Goal: Task Accomplishment & Management: Manage account settings

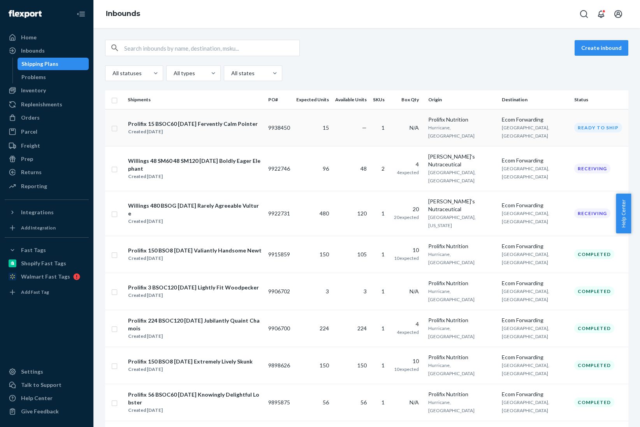
click at [594, 128] on div "Ready to ship" at bounding box center [598, 128] width 48 height 10
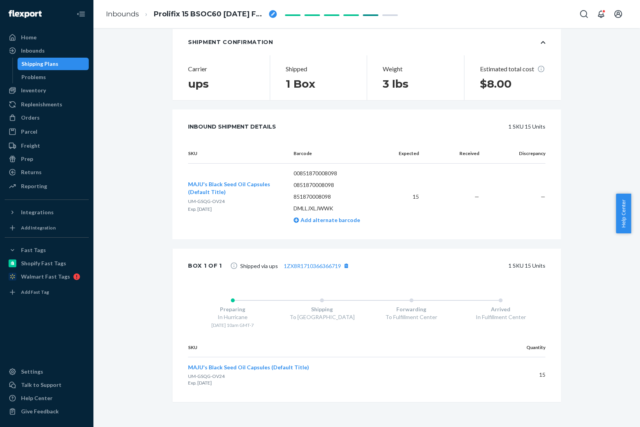
scroll to position [142, 0]
click at [312, 266] on link "1ZX8R1710366366719" at bounding box center [312, 265] width 57 height 7
click at [29, 64] on div "Shipping Plans" at bounding box center [39, 64] width 37 height 8
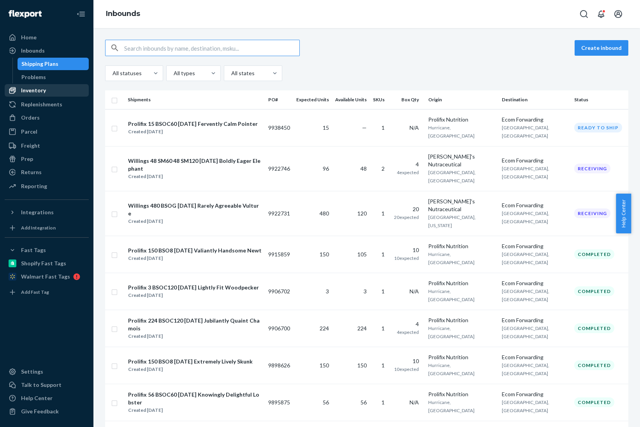
click at [35, 91] on div "Inventory" at bounding box center [33, 90] width 25 height 8
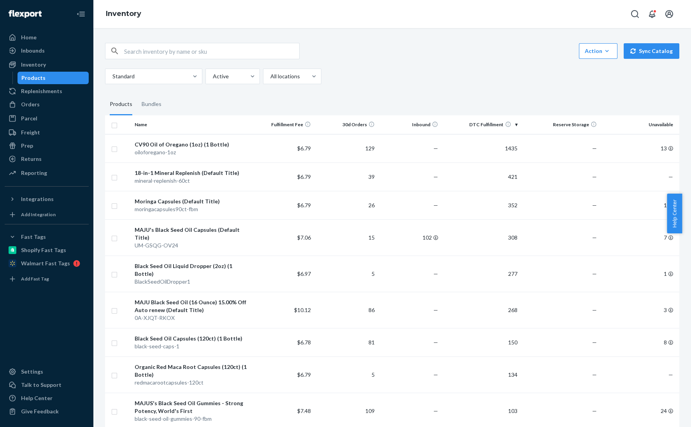
click at [454, 49] on div "Action Create product Create bundle Bulk create products Bulk update products B…" at bounding box center [392, 51] width 574 height 16
click at [113, 148] on input "checkbox" at bounding box center [114, 148] width 6 height 8
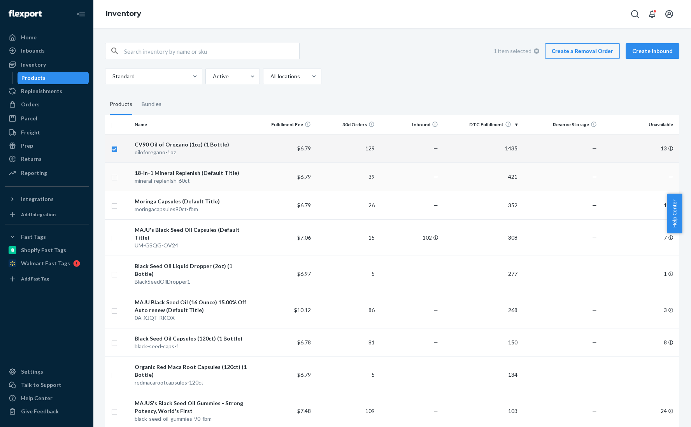
checkbox input "true"
click at [113, 180] on input "checkbox" at bounding box center [114, 176] width 6 height 8
checkbox input "true"
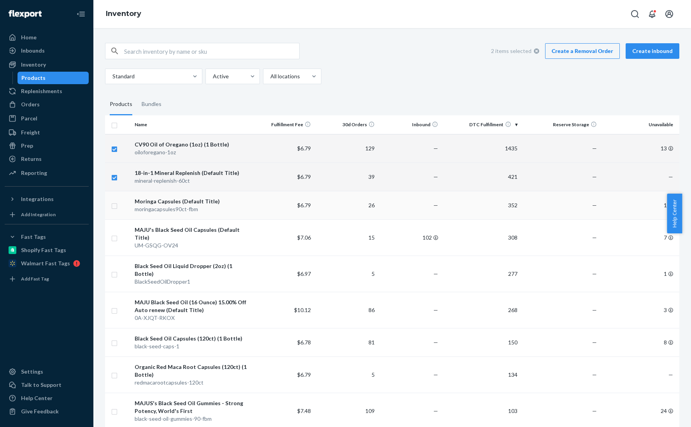
click at [114, 207] on input "checkbox" at bounding box center [114, 205] width 6 height 8
checkbox input "true"
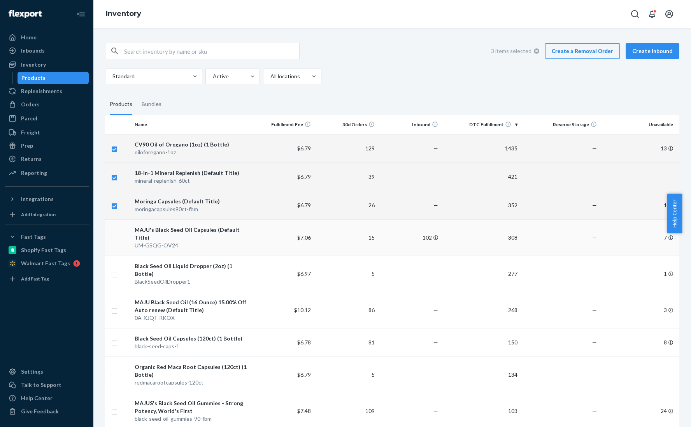
click at [115, 240] on input "checkbox" at bounding box center [114, 237] width 6 height 8
checkbox input "true"
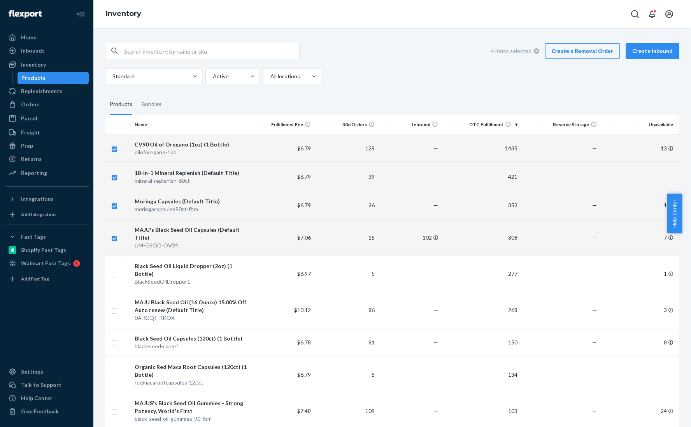
checkbox input "true"
click at [534, 72] on div "Standard Active All locations" at bounding box center [389, 76] width 569 height 16
click at [475, 63] on div "4 items selected Create a Removal Order Create inbound Standard Active All loca…" at bounding box center [392, 63] width 574 height 41
click at [116, 272] on input "checkbox" at bounding box center [114, 273] width 6 height 8
checkbox input "true"
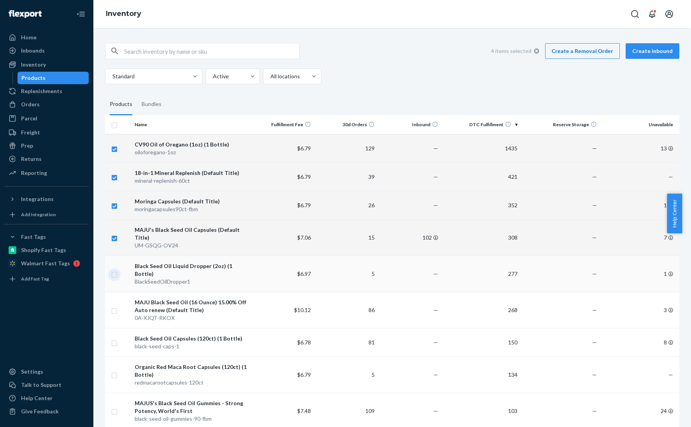
checkbox input "true"
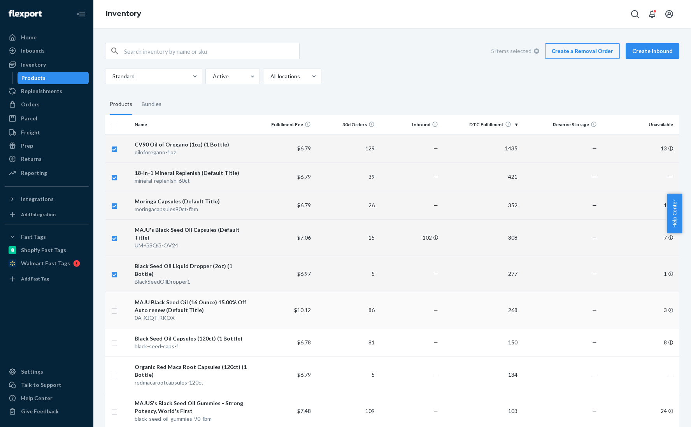
click at [116, 305] on input "checkbox" at bounding box center [114, 309] width 6 height 8
checkbox input "true"
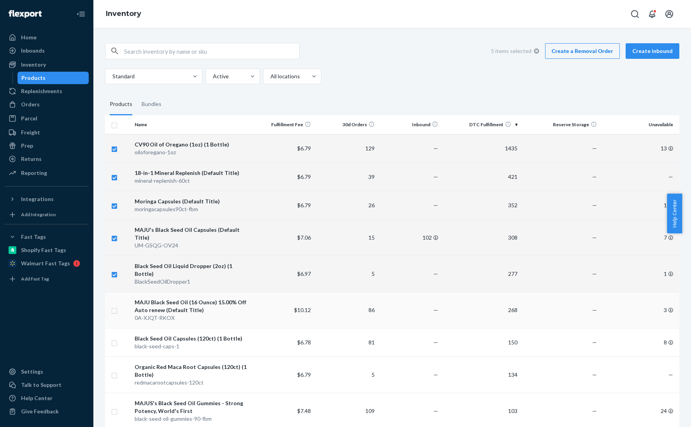
checkbox input "true"
drag, startPoint x: 113, startPoint y: 335, endPoint x: 477, endPoint y: 357, distance: 364.1
click at [113, 338] on input "checkbox" at bounding box center [114, 342] width 6 height 8
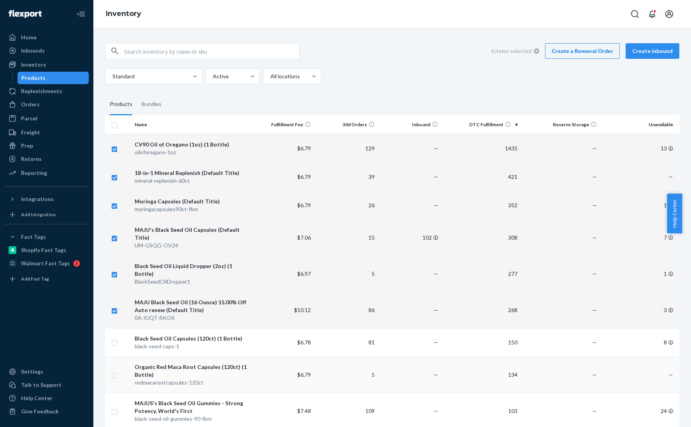
checkbox input "true"
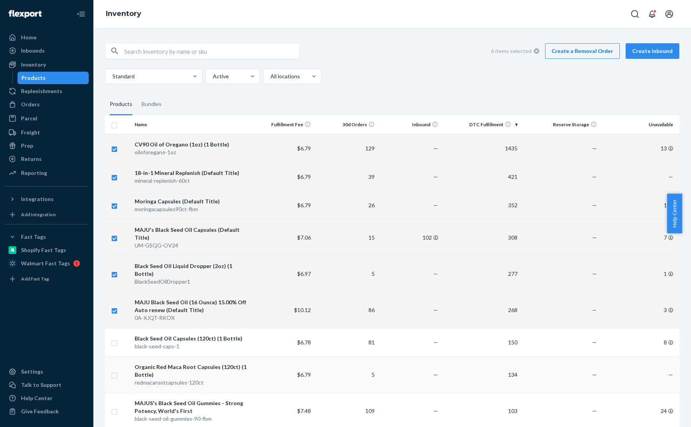
checkbox input "true"
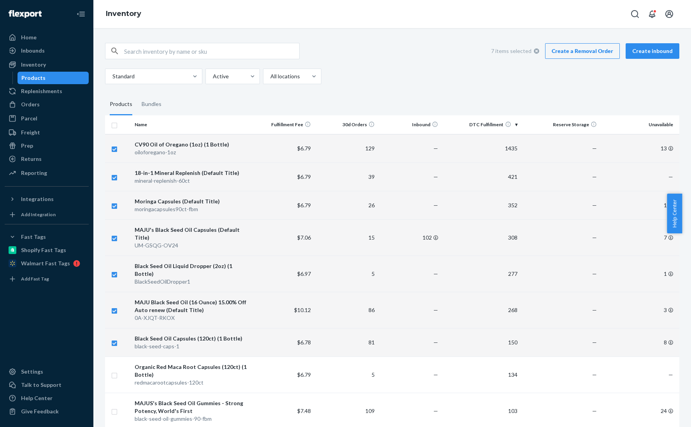
drag, startPoint x: 495, startPoint y: 90, endPoint x: 497, endPoint y: 83, distance: 7.3
checkbox input "true"
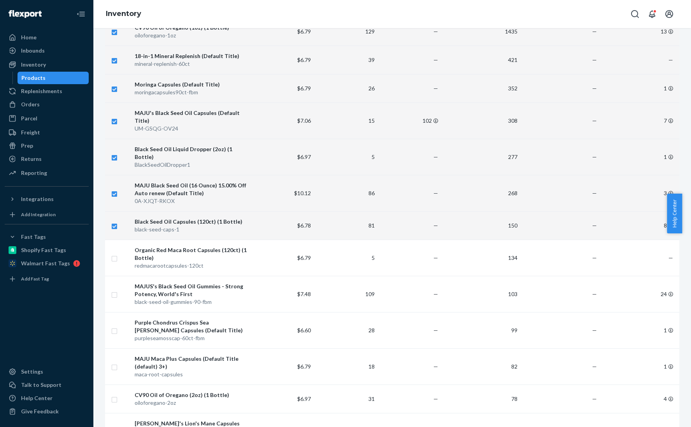
scroll to position [175, 0]
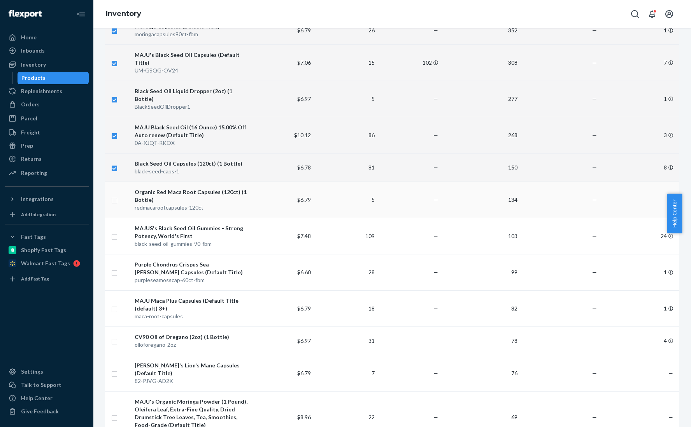
click at [114, 196] on input "checkbox" at bounding box center [114, 199] width 6 height 8
checkbox input "true"
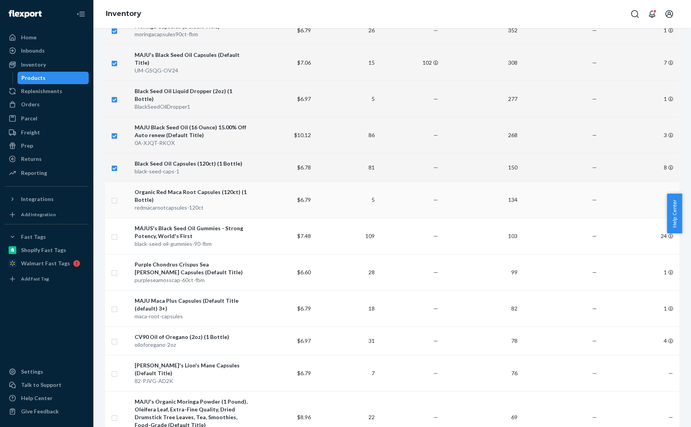
checkbox input "true"
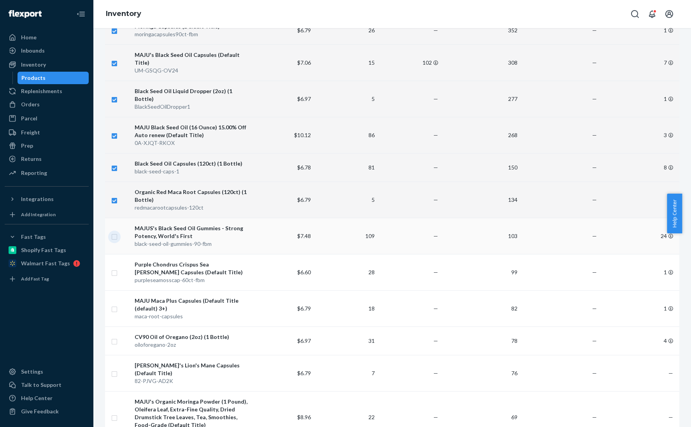
click at [114, 232] on input "checkbox" at bounding box center [114, 236] width 6 height 8
checkbox input "true"
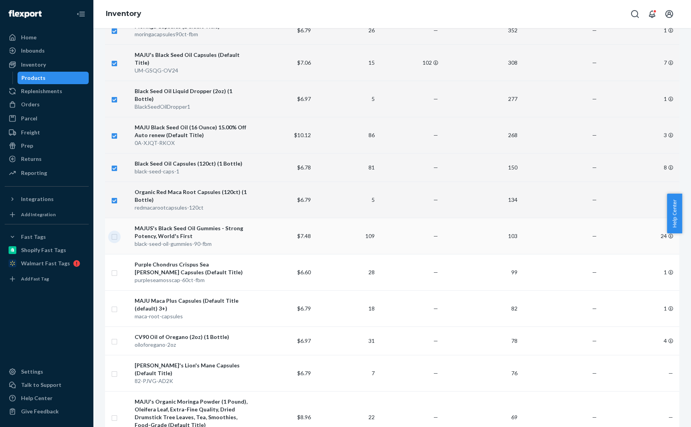
checkbox input "true"
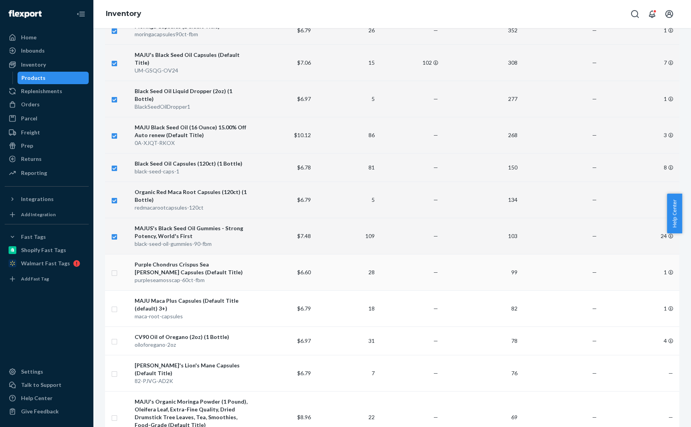
checkbox input "true"
click at [114, 268] on input "checkbox" at bounding box center [114, 272] width 6 height 8
checkbox input "true"
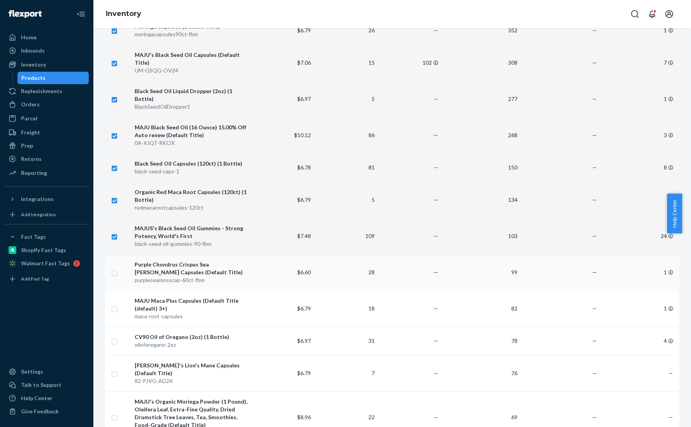
checkbox input "true"
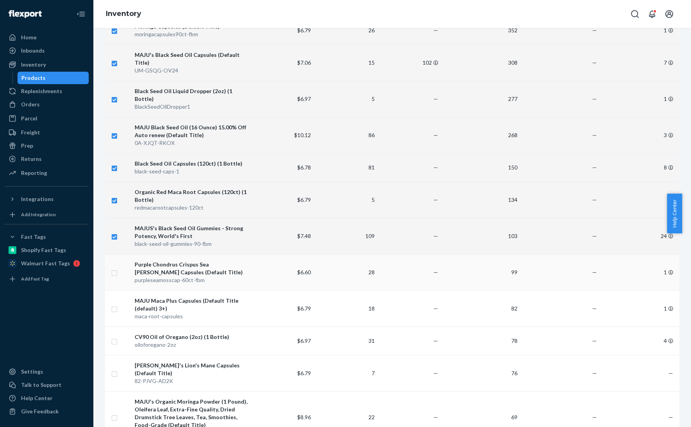
checkbox input "true"
click at [114, 304] on input "checkbox" at bounding box center [114, 308] width 6 height 8
checkbox input "true"
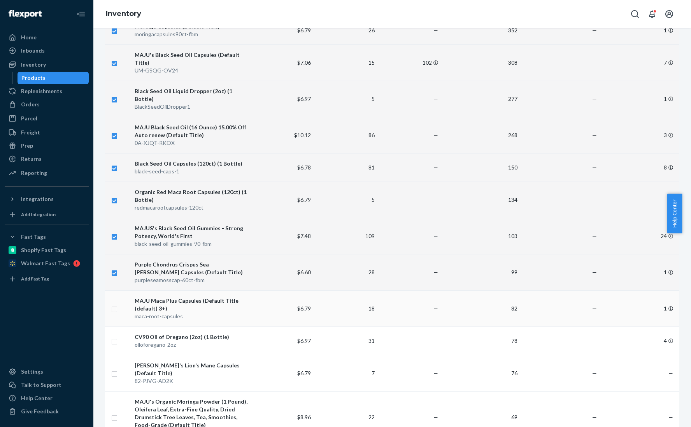
checkbox input "true"
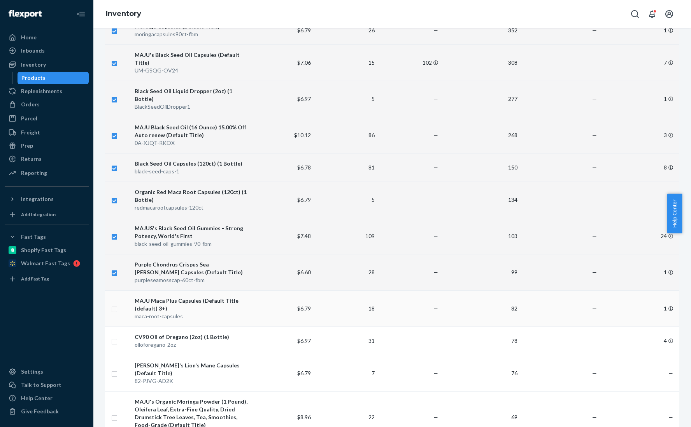
checkbox input "true"
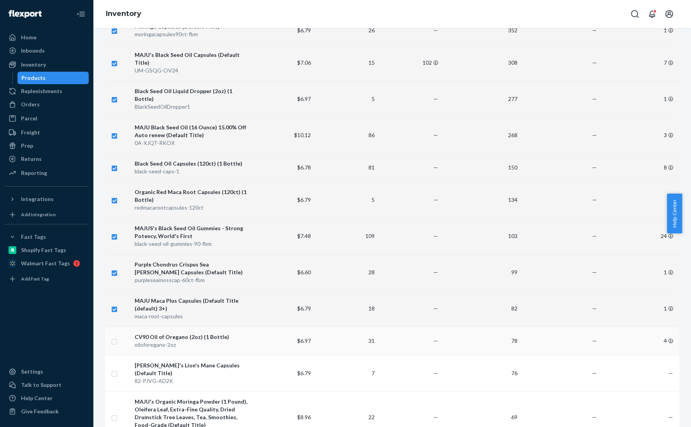
checkbox input "true"
click at [114, 336] on input "checkbox" at bounding box center [114, 340] width 6 height 8
checkbox input "true"
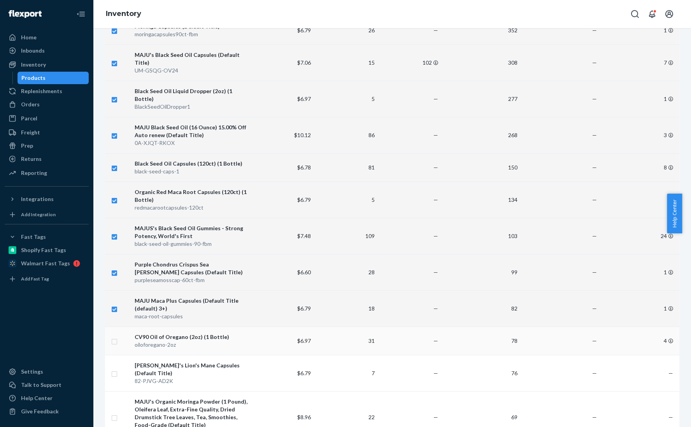
checkbox input "true"
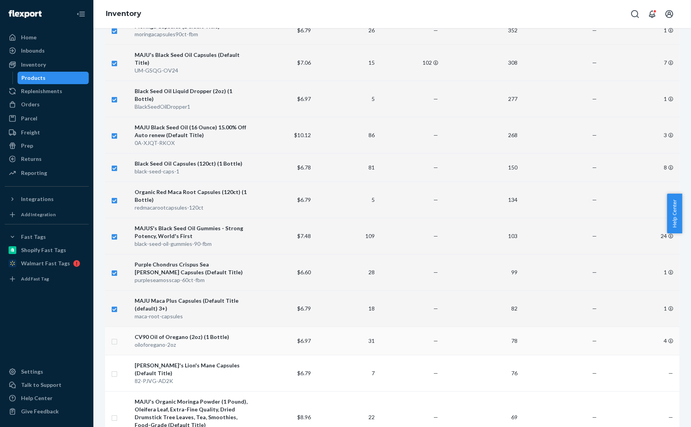
checkbox input "true"
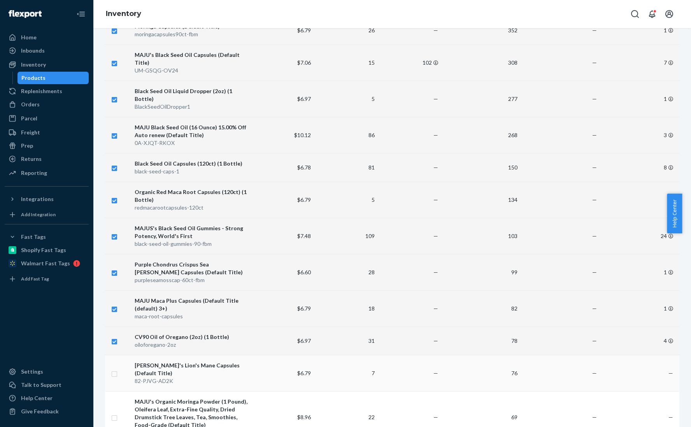
click at [116, 369] on input "checkbox" at bounding box center [114, 373] width 6 height 8
checkbox input "true"
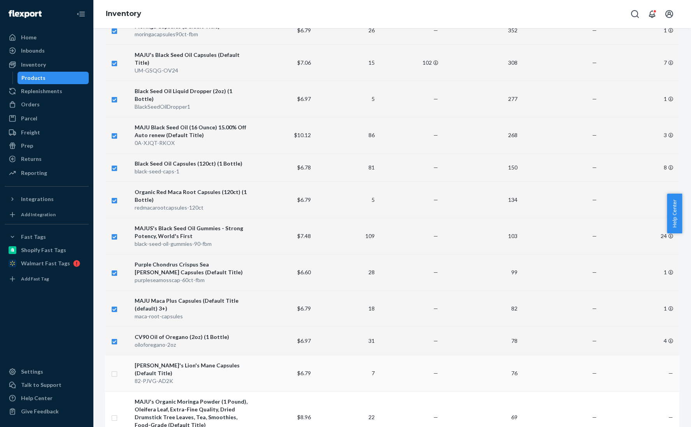
checkbox input "true"
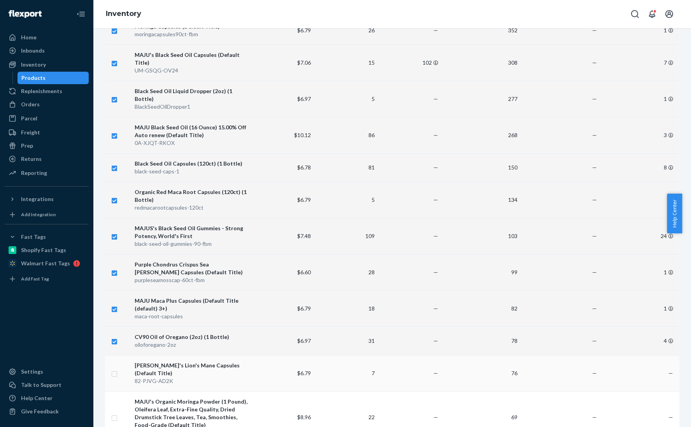
checkbox input "true"
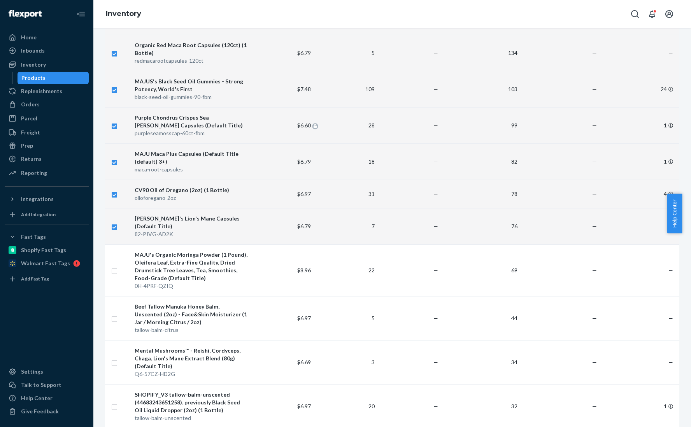
scroll to position [409, 0]
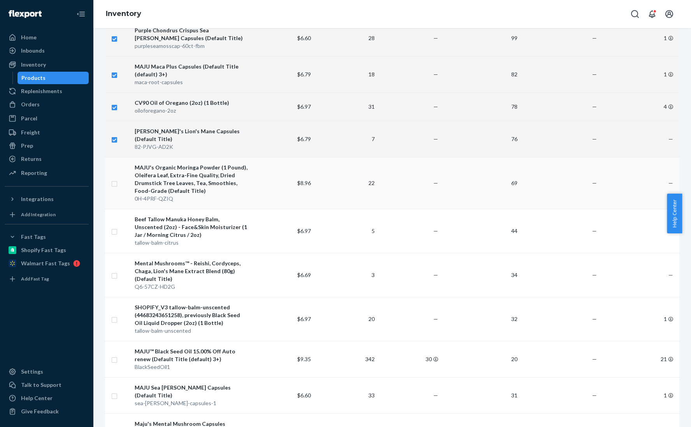
checkbox input "true"
click at [109, 169] on td at bounding box center [118, 183] width 26 height 52
click at [113, 179] on input "checkbox" at bounding box center [114, 183] width 6 height 8
checkbox input "true"
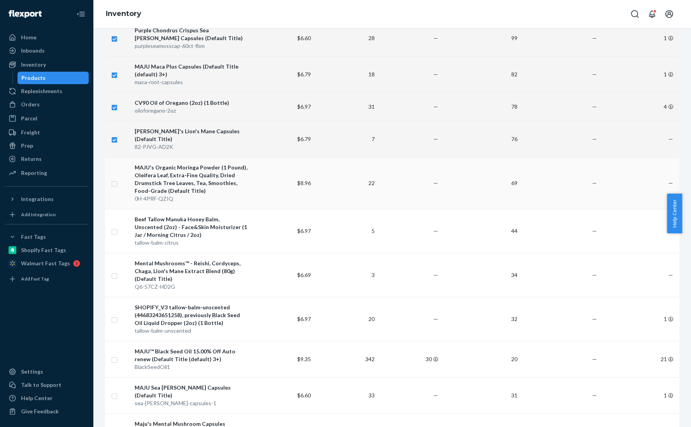
checkbox input "true"
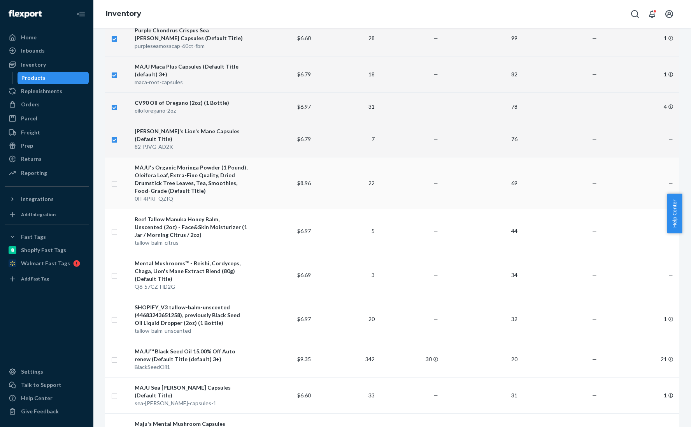
checkbox input "true"
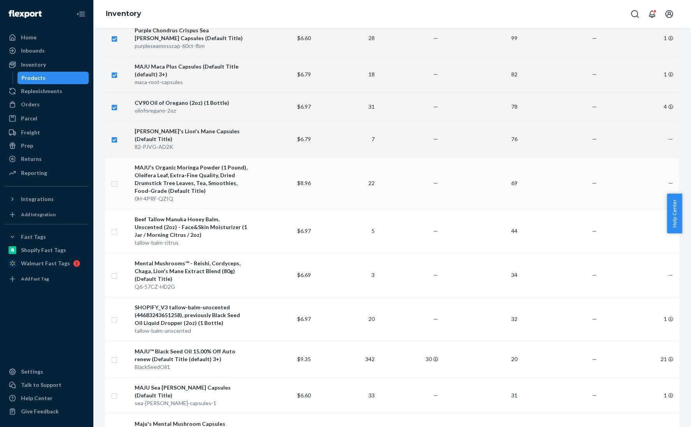
checkbox input "true"
click at [116, 226] on input "checkbox" at bounding box center [114, 230] width 6 height 8
checkbox input "true"
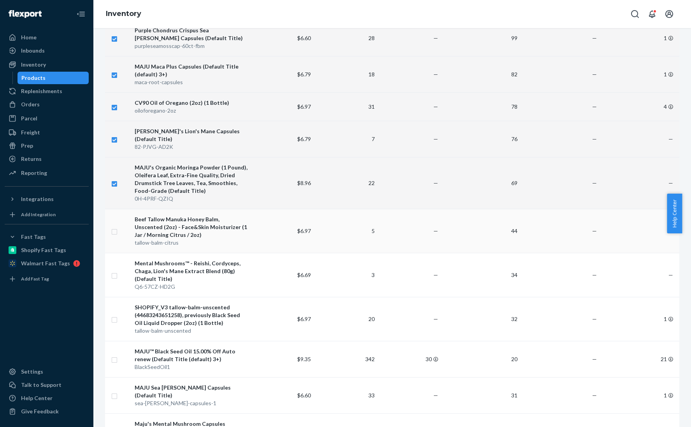
checkbox input "true"
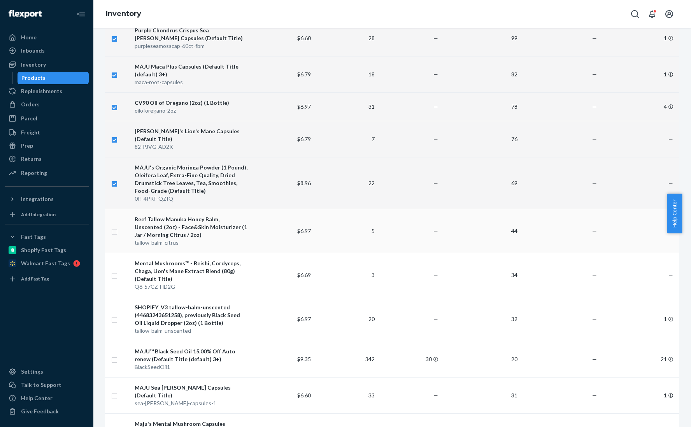
checkbox input "true"
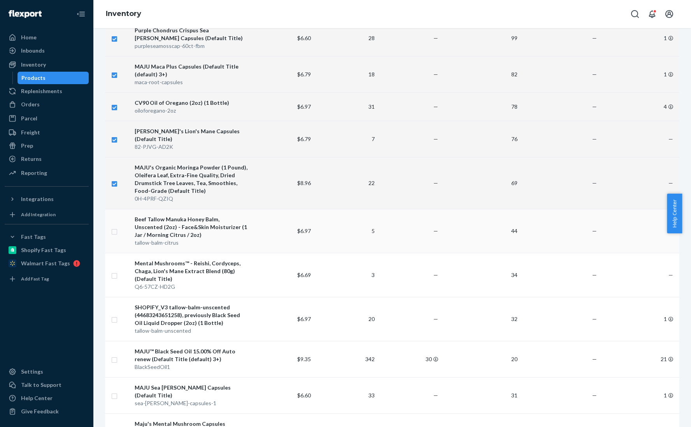
checkbox input "true"
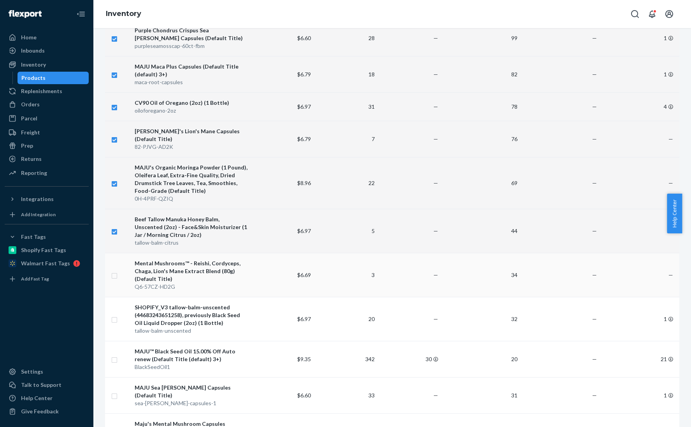
click at [112, 270] on input "checkbox" at bounding box center [114, 274] width 6 height 8
checkbox input "true"
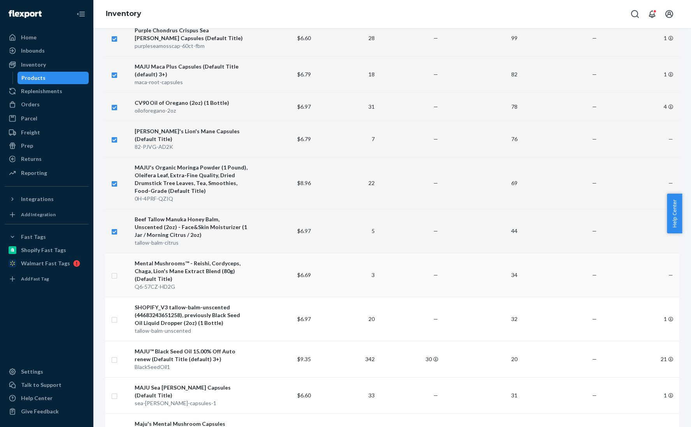
checkbox input "true"
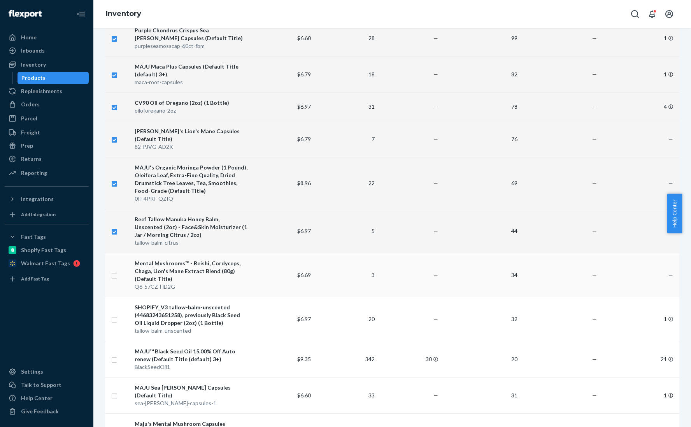
checkbox input "true"
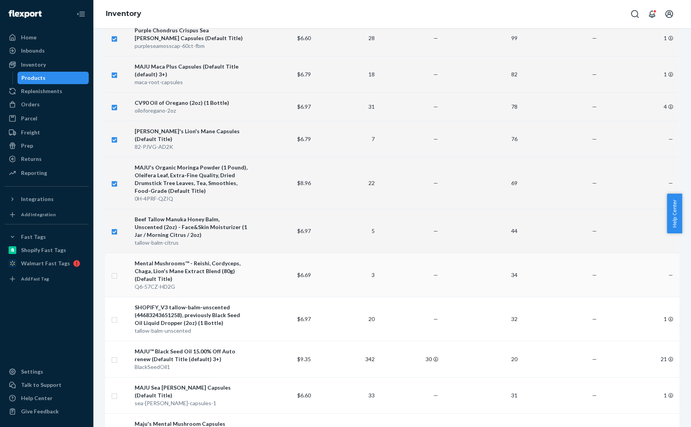
checkbox input "true"
click at [432, 7] on div "Inventory" at bounding box center [392, 14] width 598 height 28
click at [115, 314] on input "checkbox" at bounding box center [114, 318] width 6 height 8
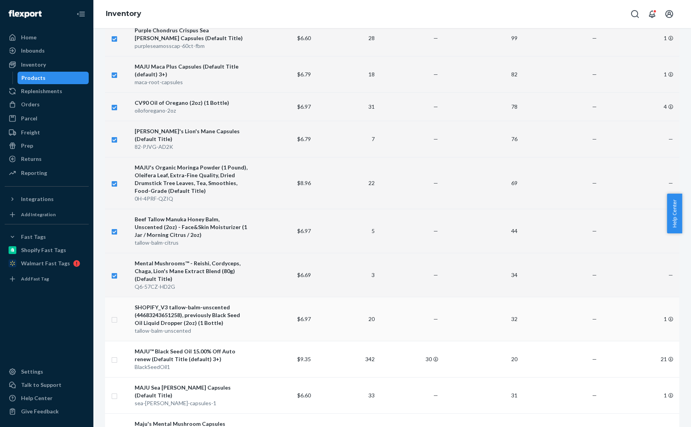
checkbox input "true"
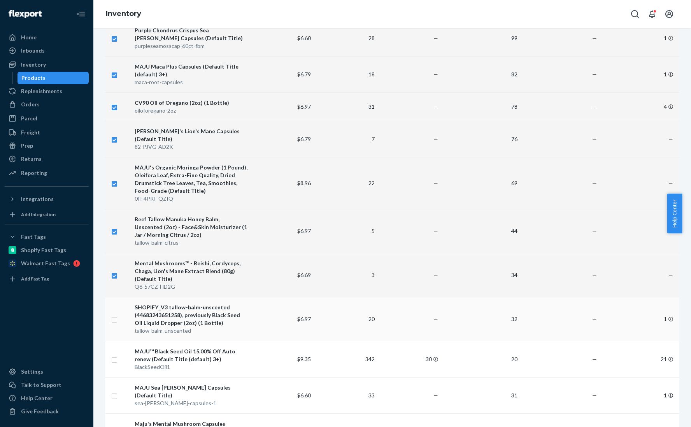
checkbox input "true"
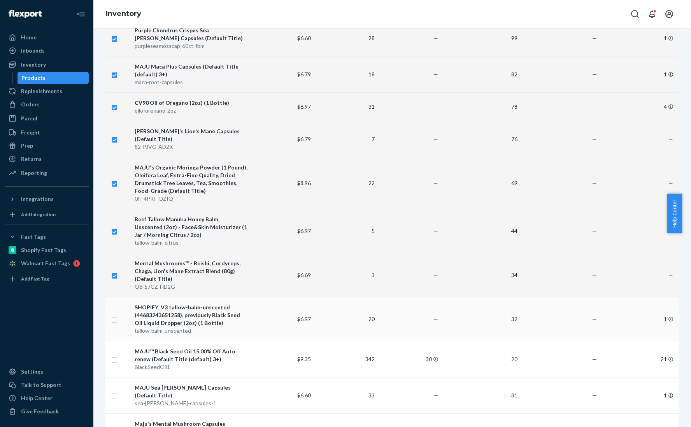
checkbox input "true"
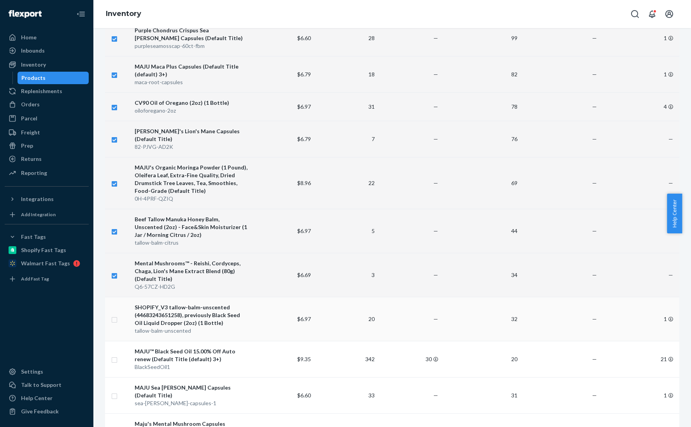
checkbox input "true"
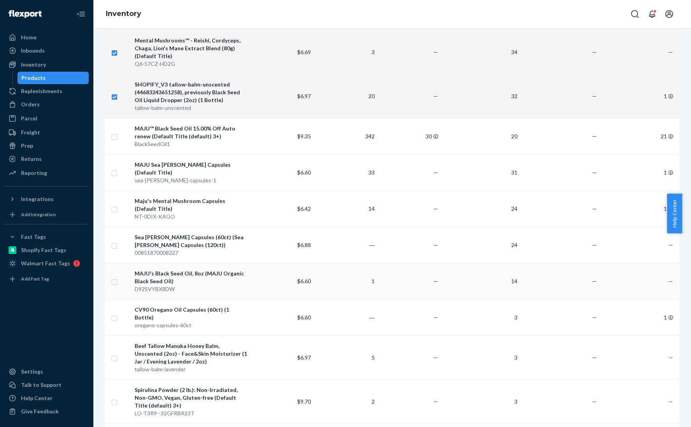
scroll to position [642, 0]
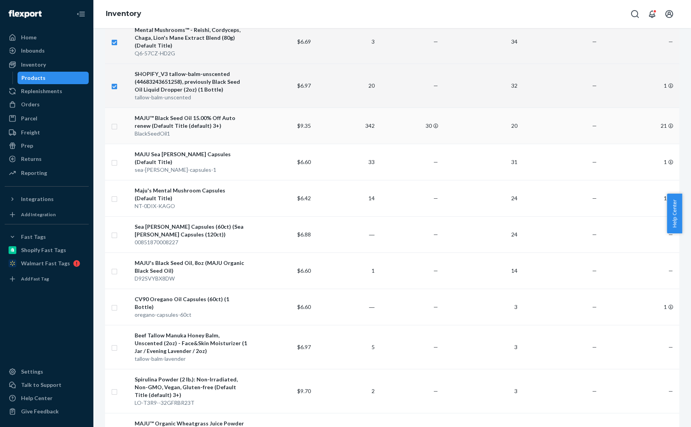
checkbox input "true"
click at [114, 121] on input "checkbox" at bounding box center [114, 125] width 6 height 8
checkbox input "true"
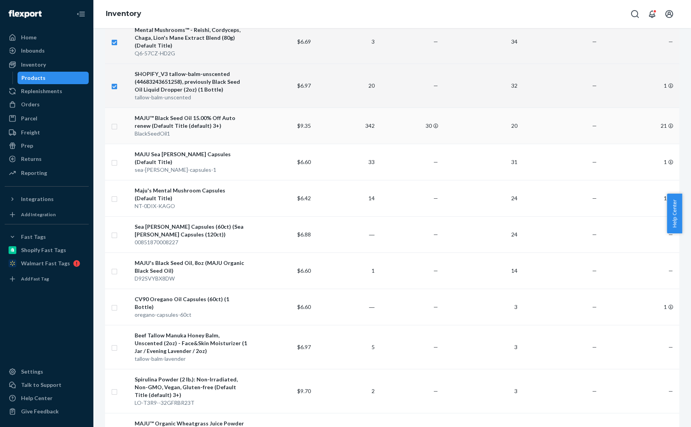
checkbox input "true"
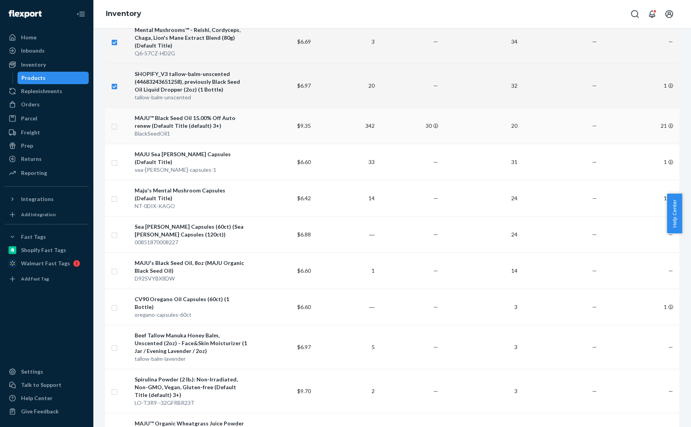
checkbox input "true"
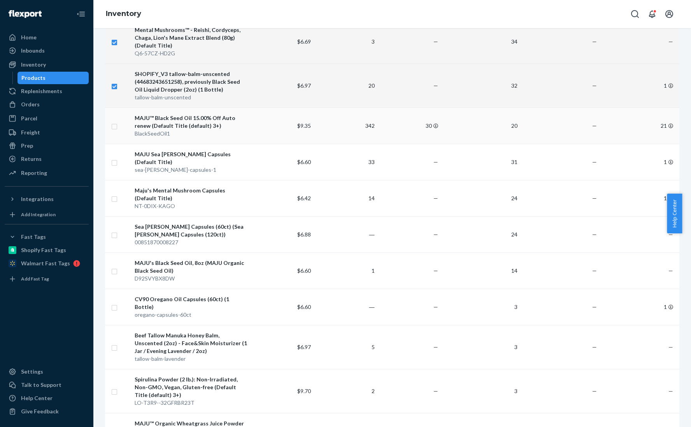
checkbox input "true"
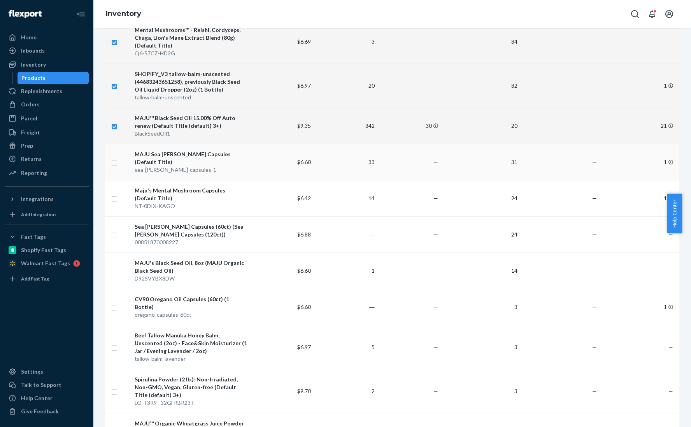
checkbox input "true"
click at [117, 158] on input "checkbox" at bounding box center [114, 162] width 6 height 8
checkbox input "true"
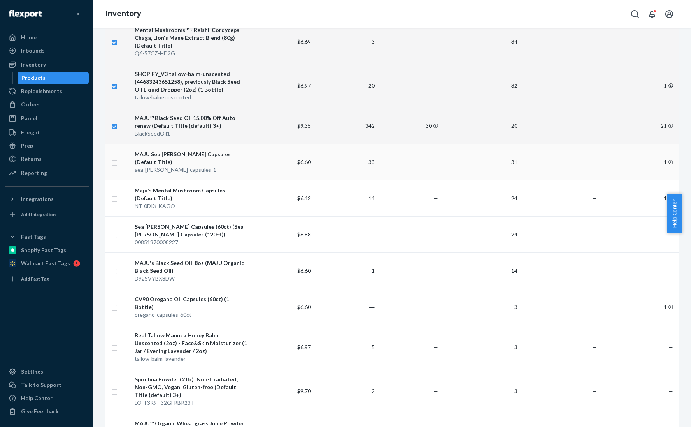
checkbox input "true"
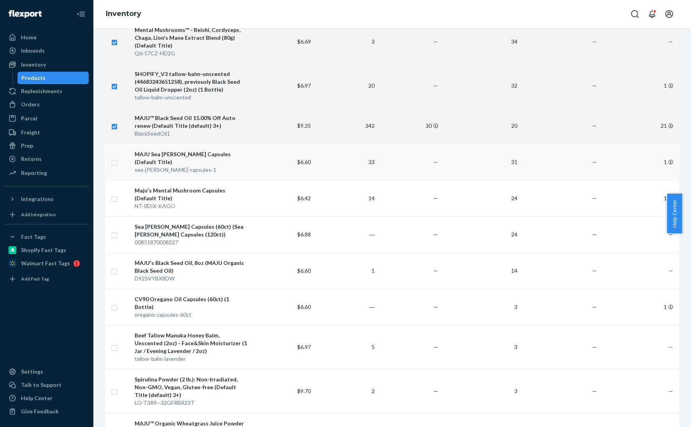
checkbox input "true"
click at [114, 194] on input "checkbox" at bounding box center [114, 198] width 6 height 8
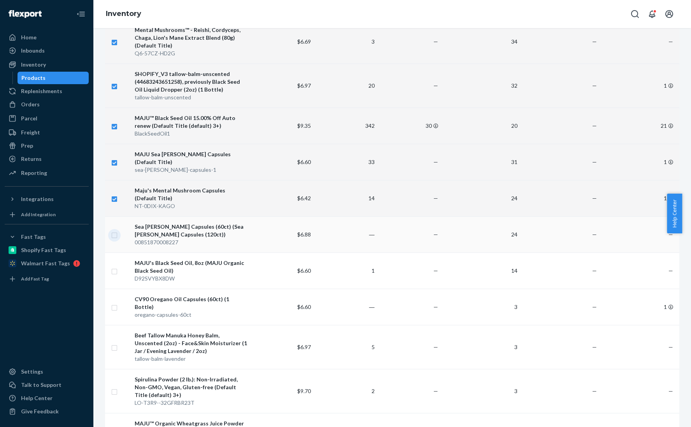
click at [113, 230] on input "checkbox" at bounding box center [114, 234] width 6 height 8
click at [114, 266] on input "checkbox" at bounding box center [114, 270] width 6 height 8
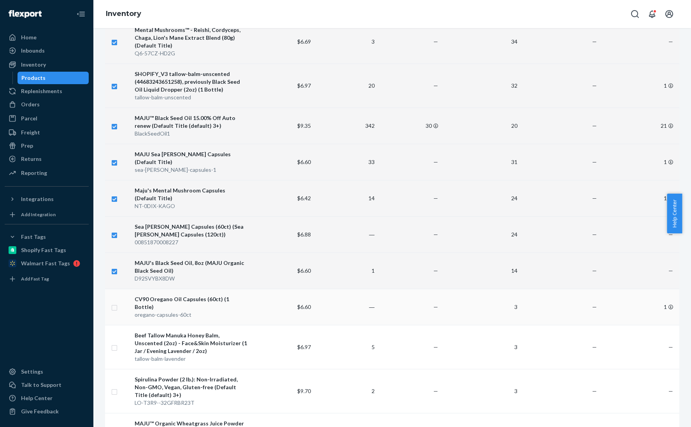
drag, startPoint x: 114, startPoint y: 283, endPoint x: 118, endPoint y: 279, distance: 5.2
click at [114, 302] on input "checkbox" at bounding box center [114, 306] width 6 height 8
click at [116, 342] on input "checkbox" at bounding box center [114, 346] width 6 height 8
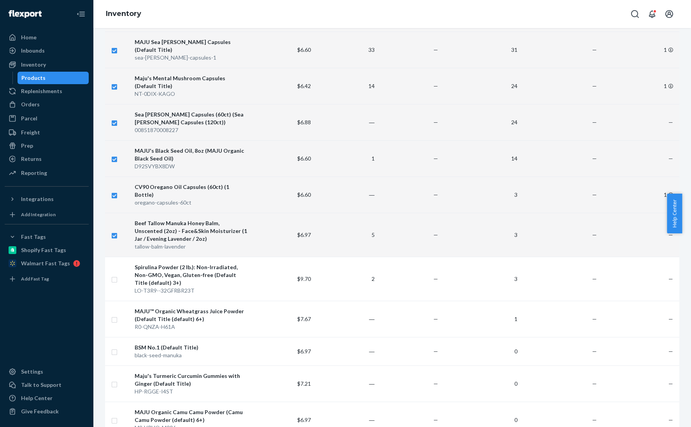
scroll to position [758, 0]
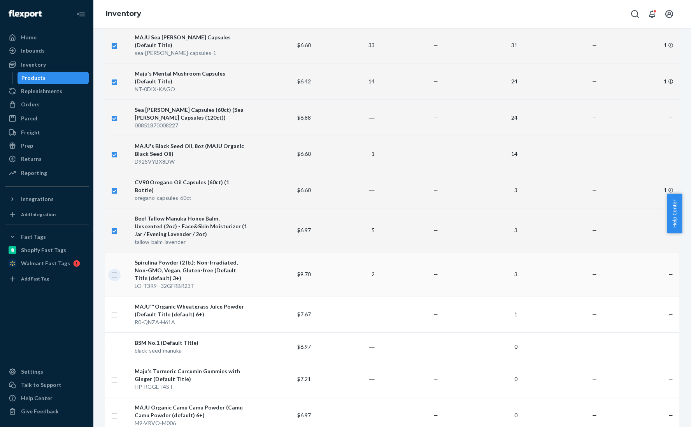
click at [116, 270] on input "checkbox" at bounding box center [114, 274] width 6 height 8
click at [114, 310] on input "checkbox" at bounding box center [114, 314] width 6 height 8
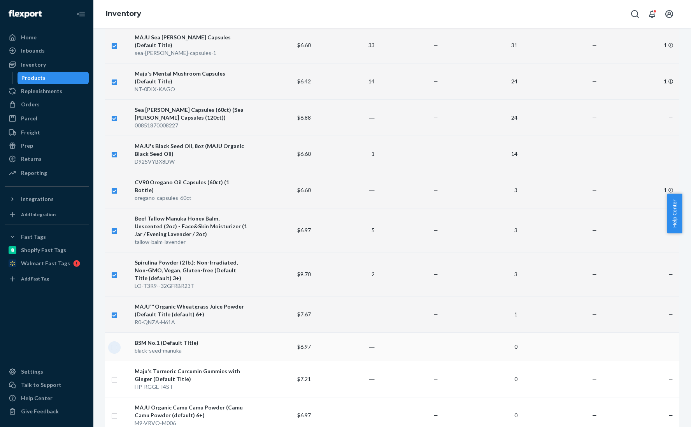
click at [113, 342] on input "checkbox" at bounding box center [114, 346] width 6 height 8
click at [116, 374] on input "checkbox" at bounding box center [114, 378] width 6 height 8
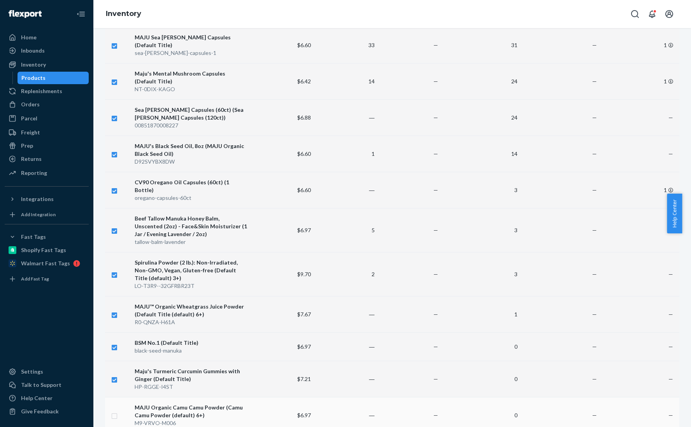
click at [112, 411] on input "checkbox" at bounding box center [114, 415] width 6 height 8
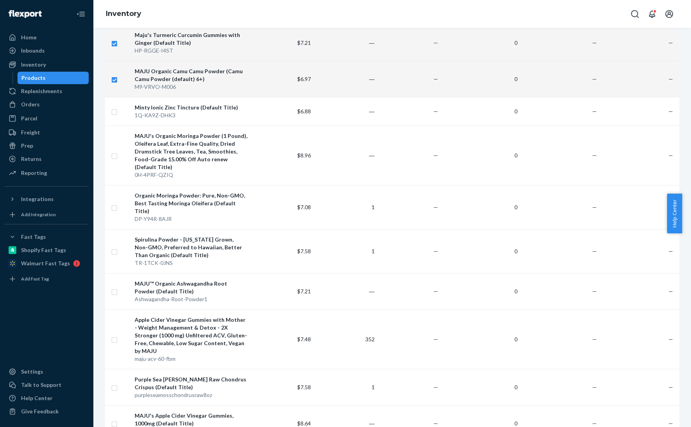
scroll to position [1109, 0]
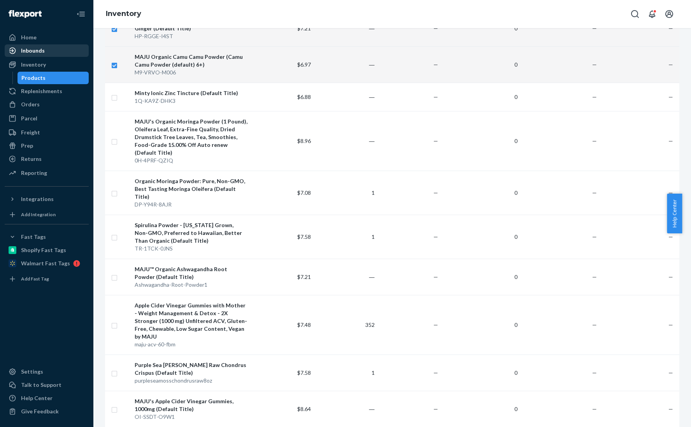
click at [33, 51] on div "Inbounds" at bounding box center [33, 51] width 24 height 8
